Goal: Information Seeking & Learning: Learn about a topic

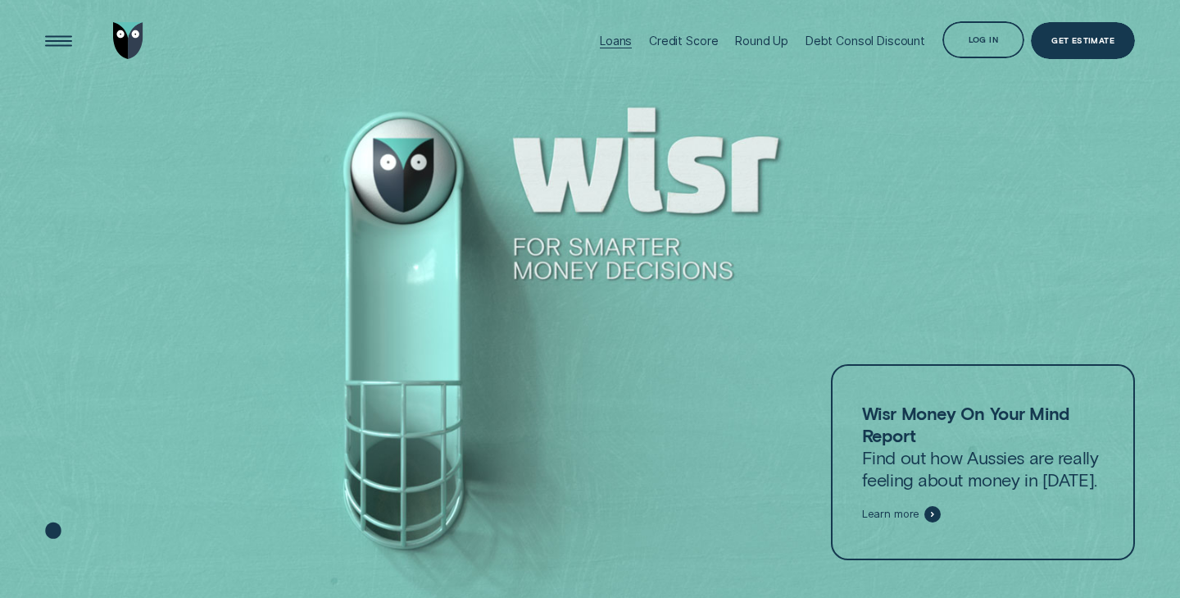
click at [632, 43] on div "Loans" at bounding box center [616, 41] width 32 height 14
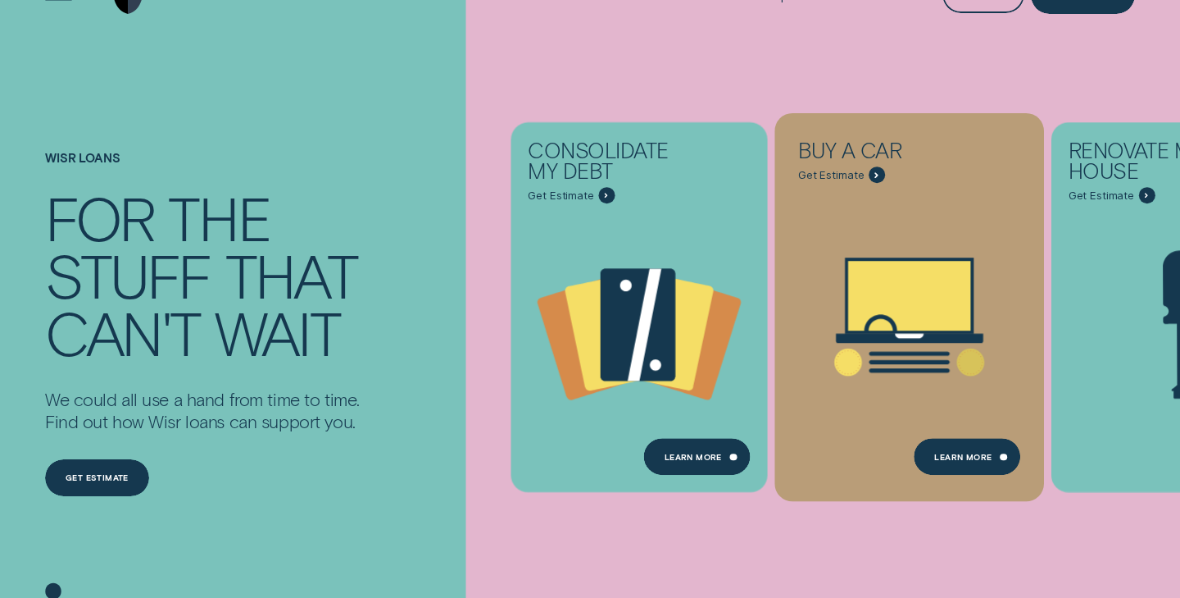
scroll to position [46, 0]
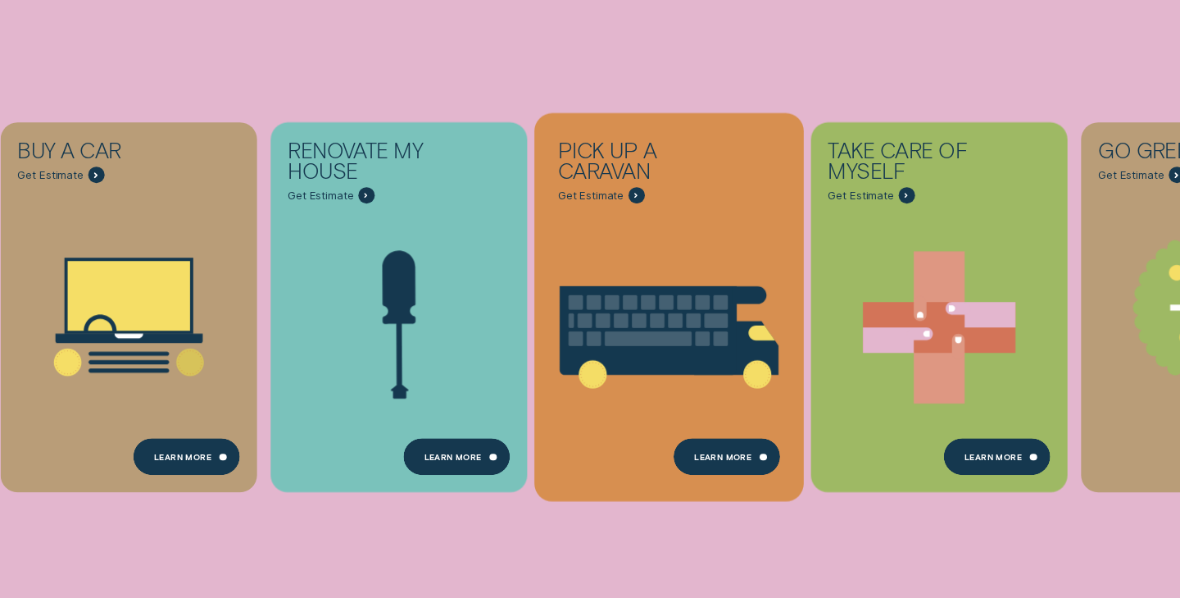
scroll to position [356, 0]
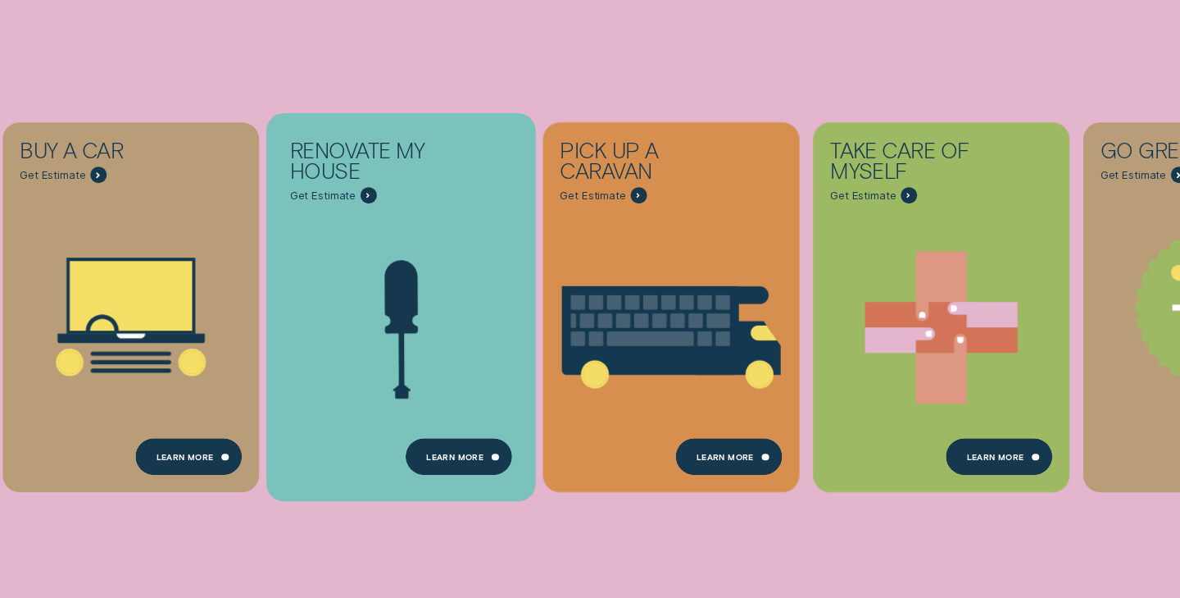
click at [371, 198] on div "Renovate My House - Learn more" at bounding box center [368, 195] width 16 height 16
